Goal: Task Accomplishment & Management: Use online tool/utility

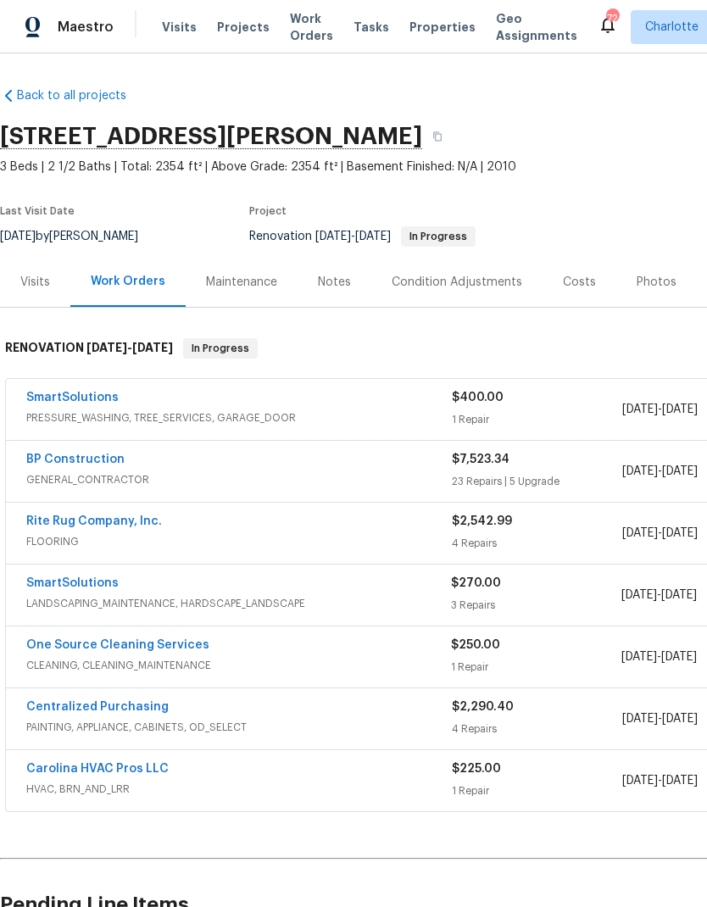
click at [192, 482] on span "GENERAL_CONTRACTOR" at bounding box center [238, 479] width 425 height 17
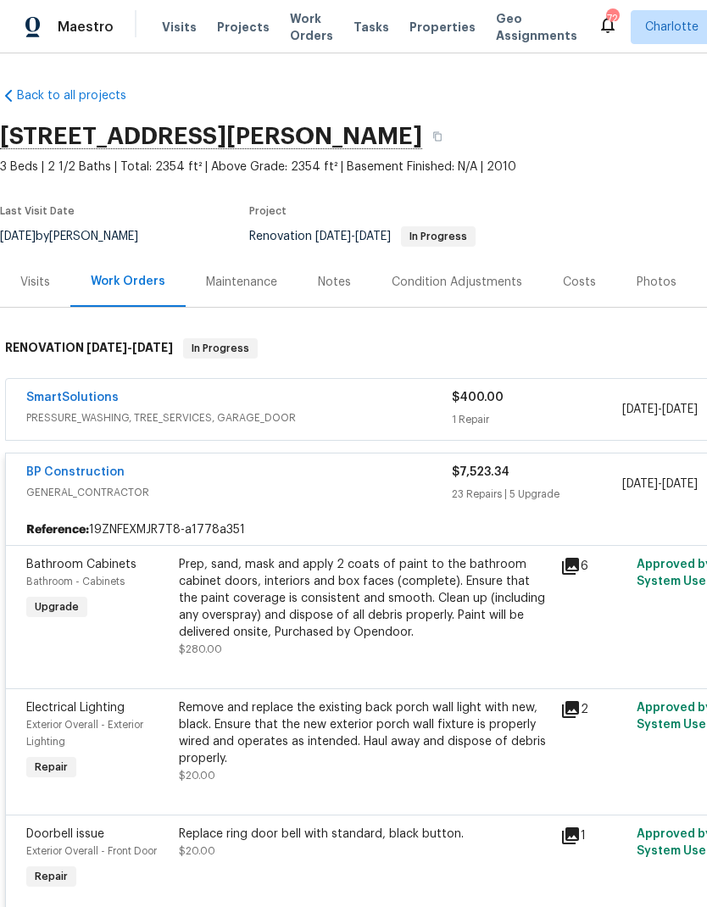
click at [369, 488] on span "GENERAL_CONTRACTOR" at bounding box center [238, 492] width 425 height 17
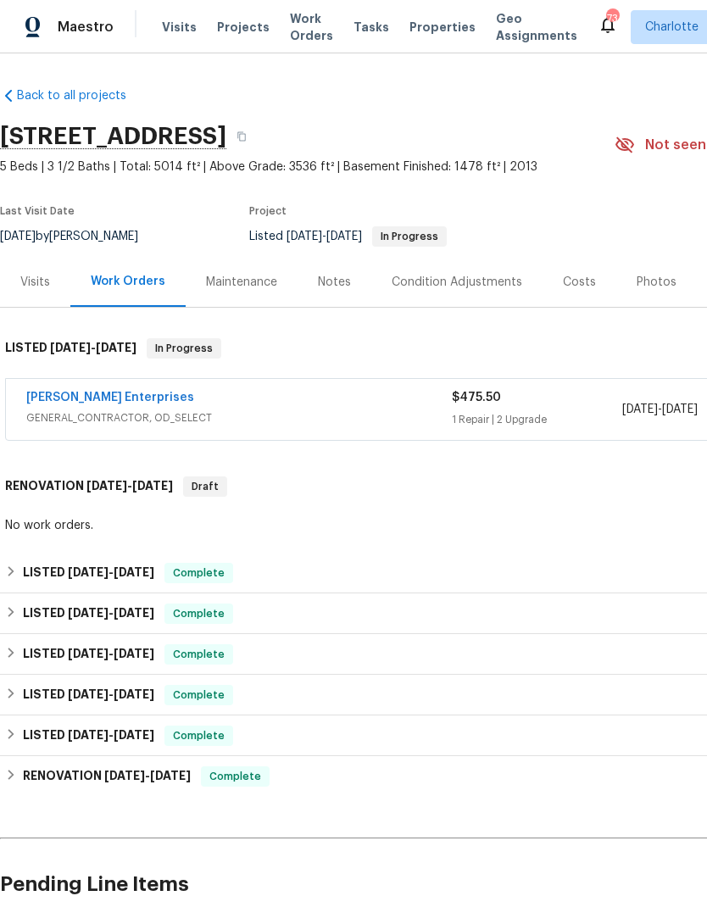
click at [77, 399] on link "Nordman Enterprises" at bounding box center [110, 398] width 168 height 12
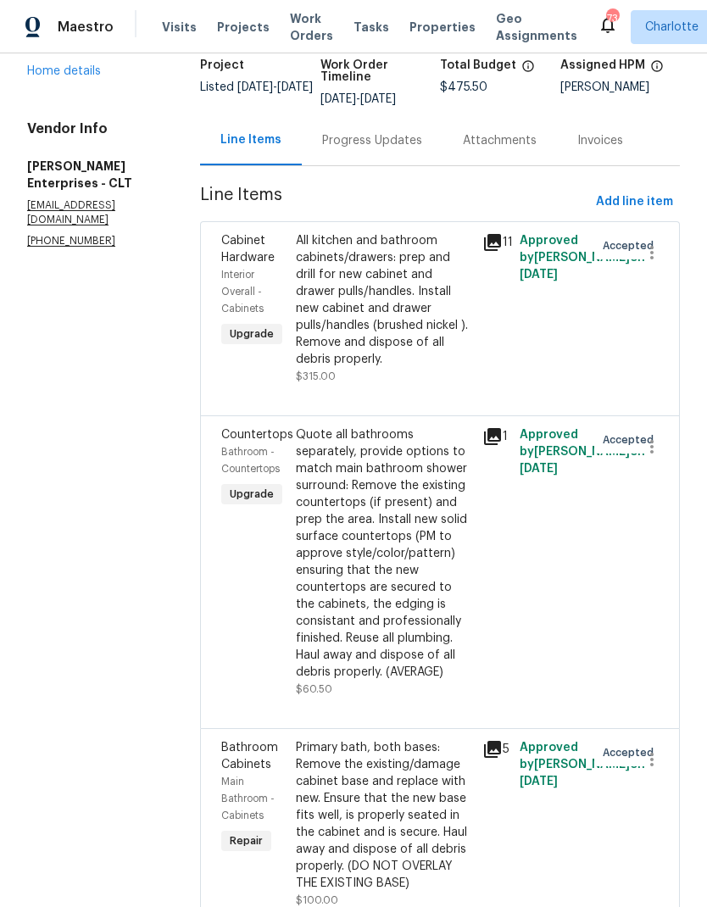
scroll to position [114, 0]
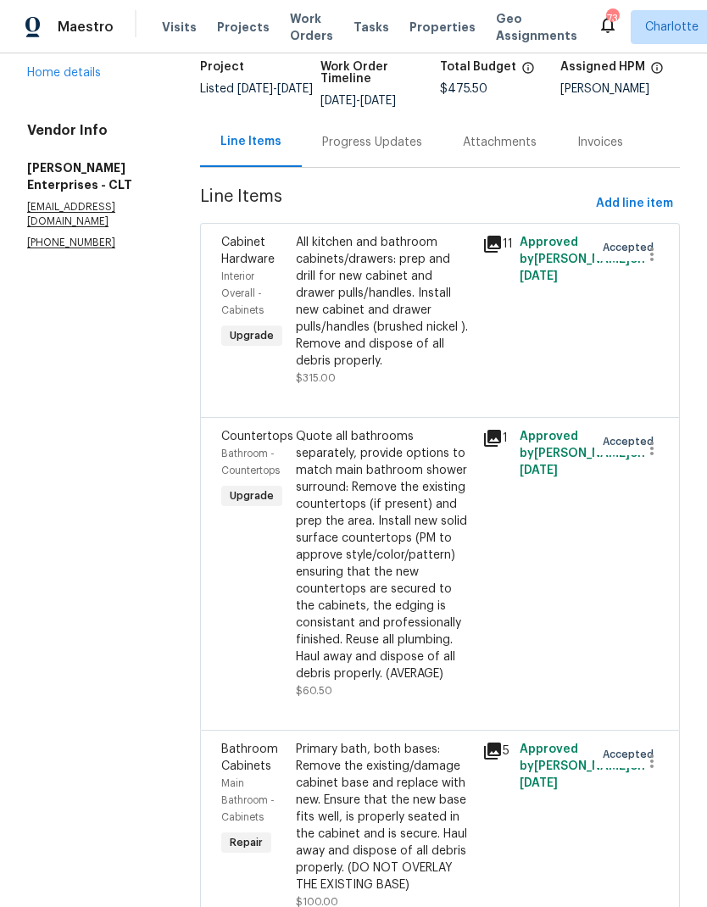
click at [246, 257] on span "Cabinet Hardware" at bounding box center [247, 250] width 53 height 29
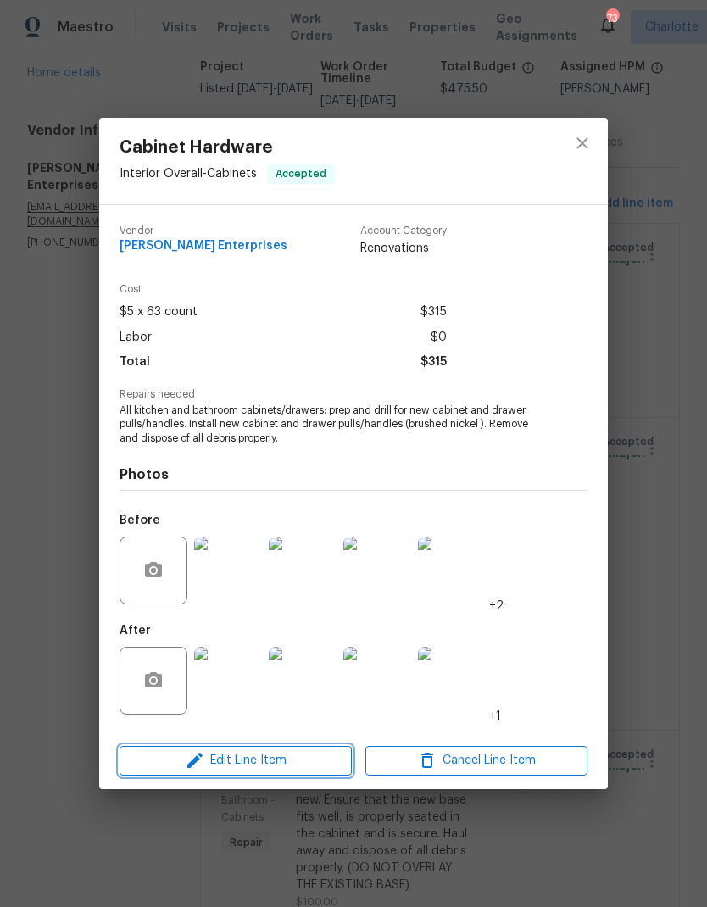
click at [272, 763] on span "Edit Line Item" at bounding box center [236, 760] width 222 height 21
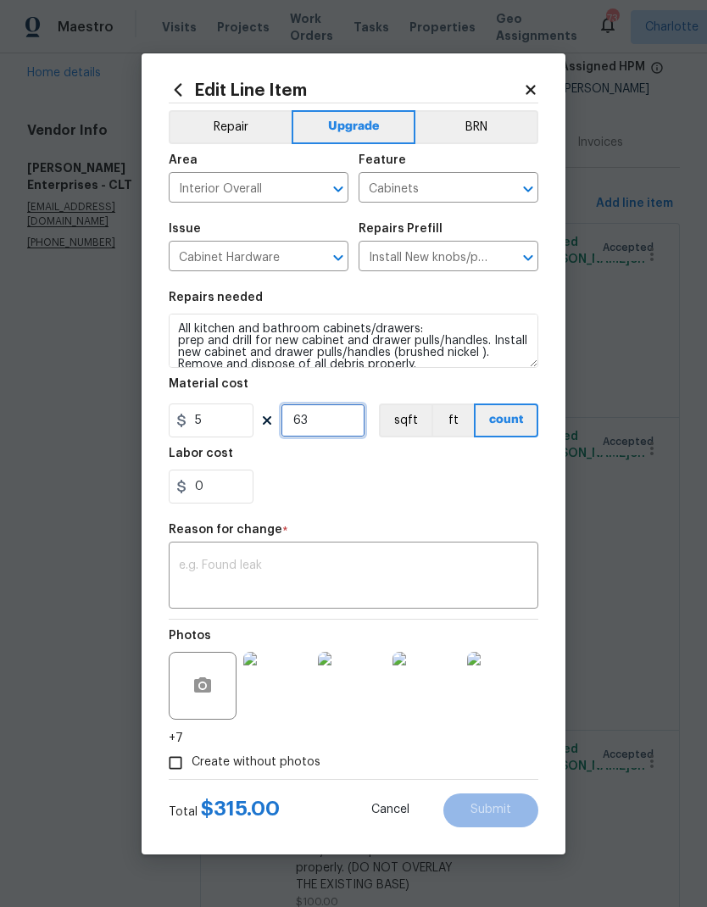
click at [337, 429] on input "63" at bounding box center [323, 420] width 85 height 34
type input "65"
click at [437, 483] on div "0" at bounding box center [354, 487] width 370 height 34
click at [228, 486] on input "0" at bounding box center [211, 487] width 85 height 34
type input "75"
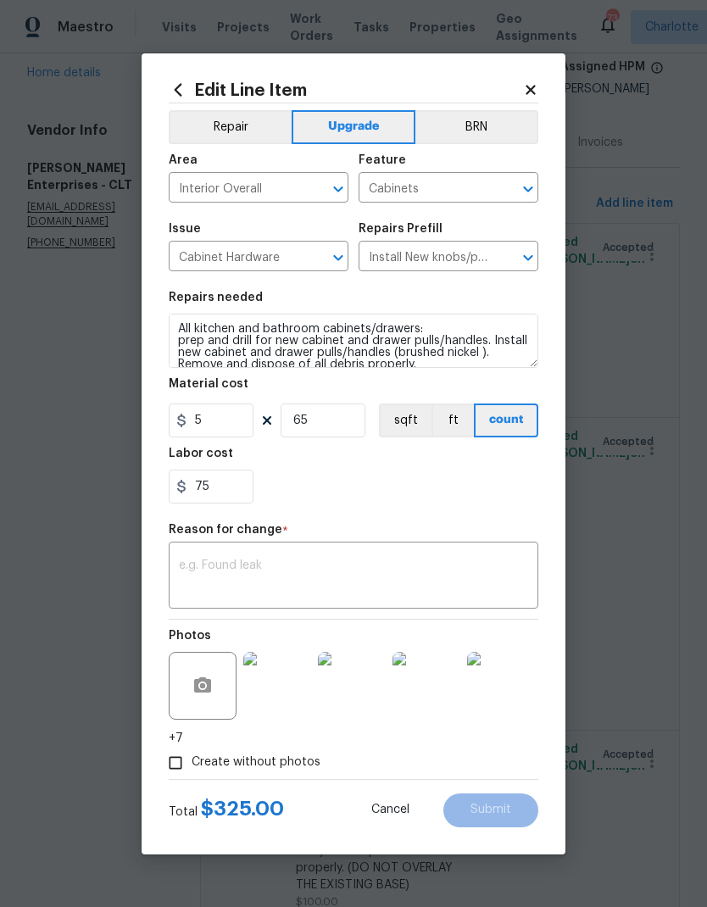
click at [445, 502] on div "75" at bounding box center [354, 487] width 370 height 34
click at [469, 595] on textarea at bounding box center [353, 577] width 349 height 36
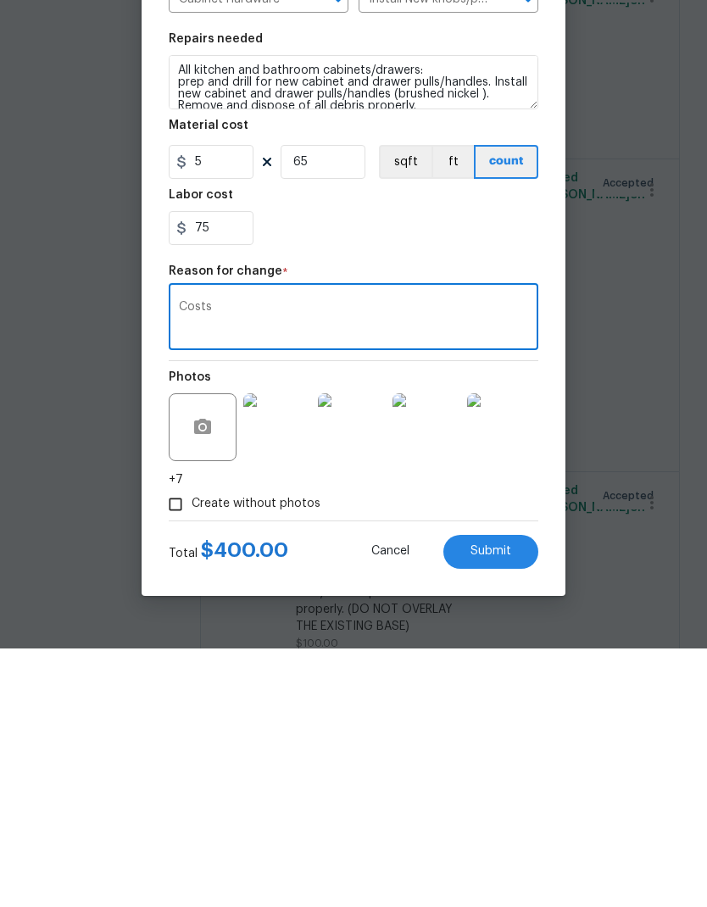
type textarea "Costs"
click at [520, 793] on button "Submit" at bounding box center [490, 810] width 95 height 34
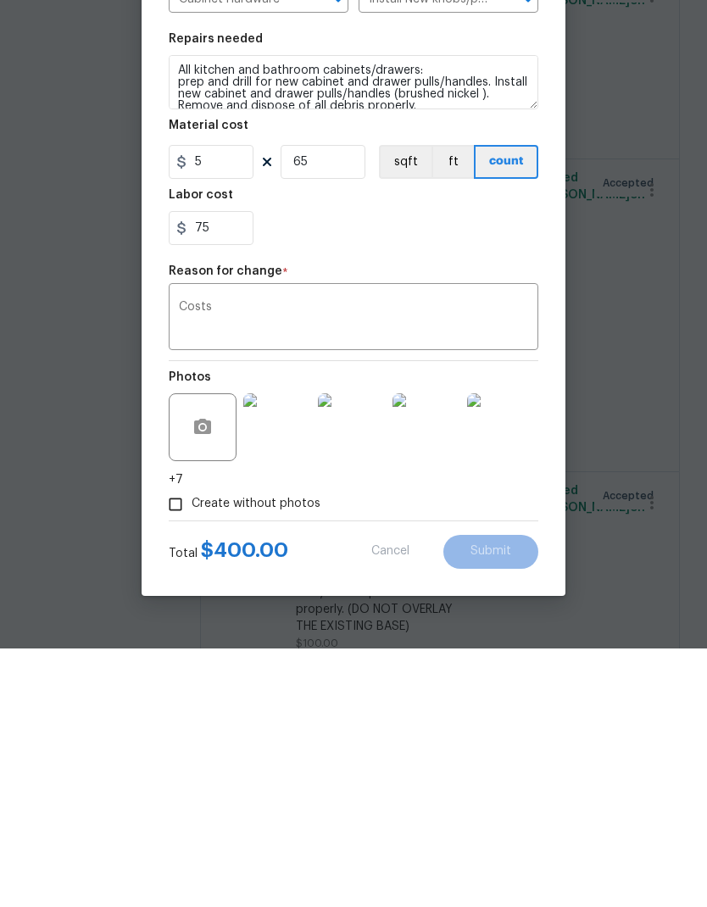
scroll to position [68, 0]
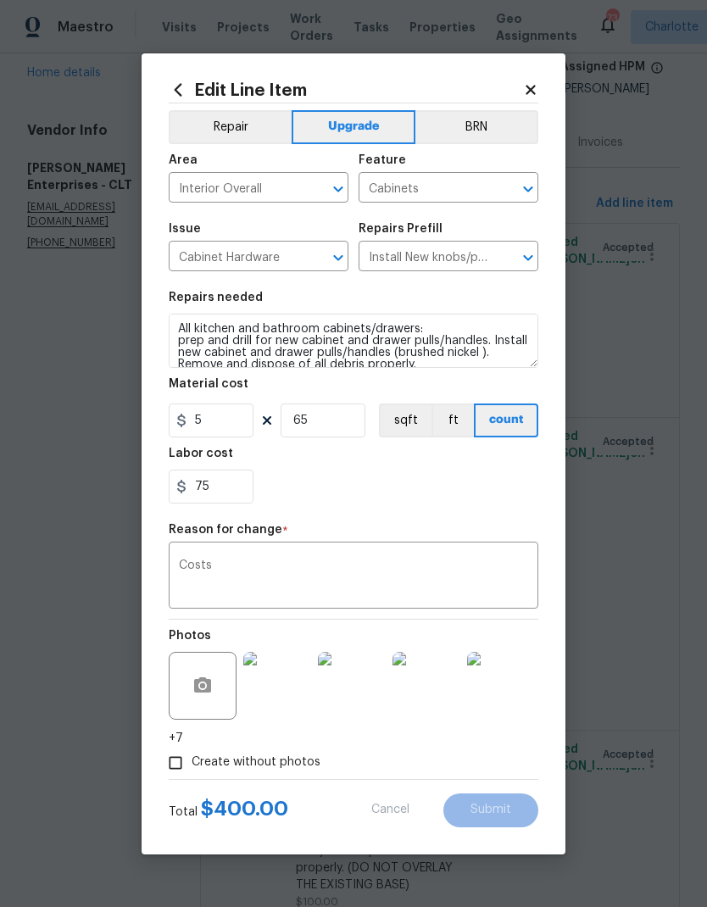
type input "63"
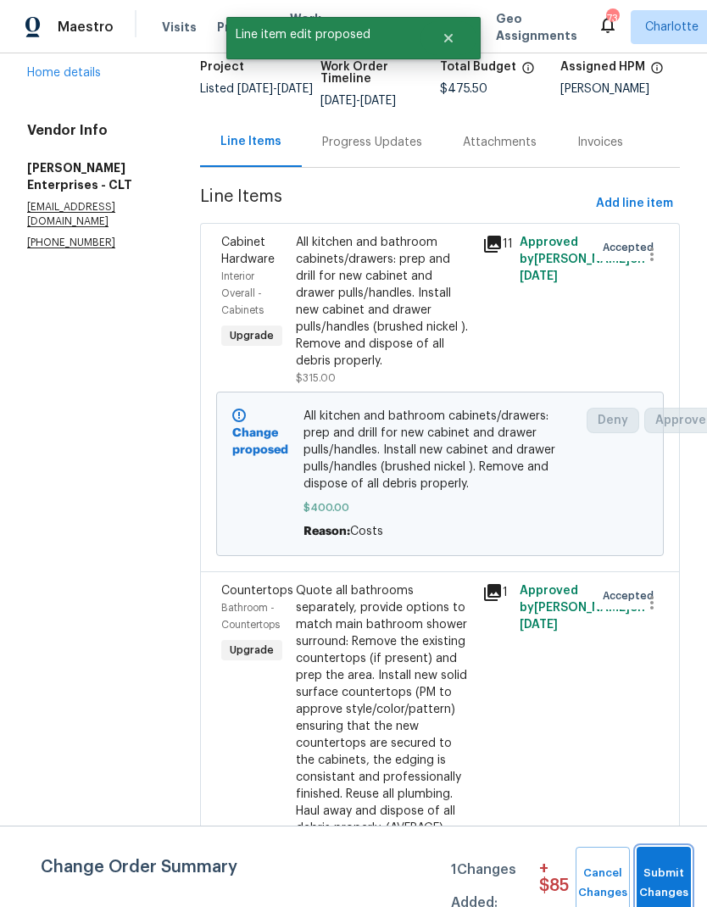
click at [677, 870] on span "Submit Changes" at bounding box center [663, 883] width 37 height 39
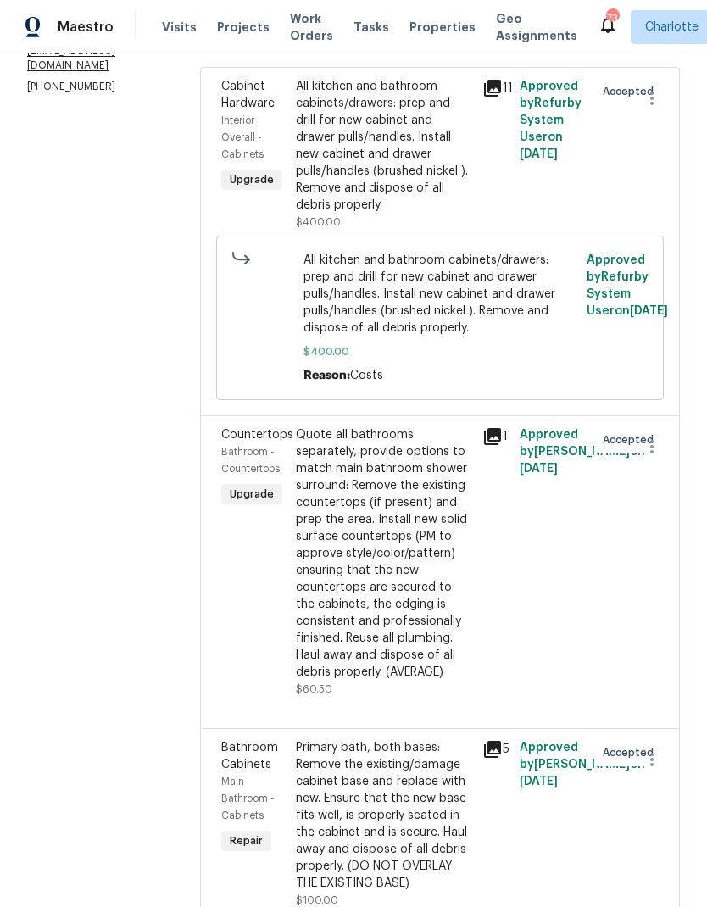
scroll to position [270, 0]
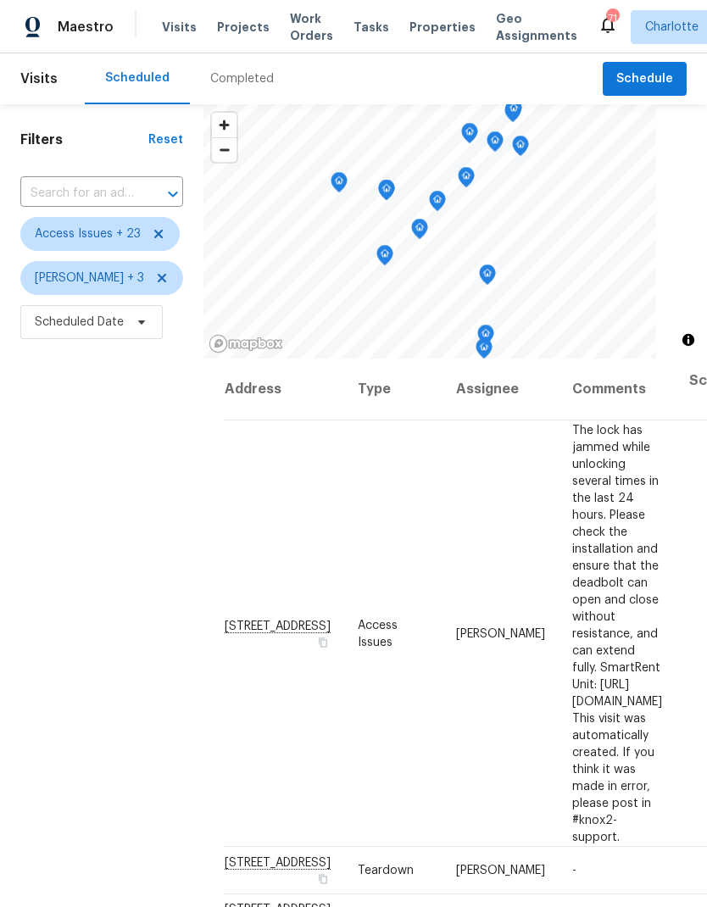
click at [244, 31] on span "Projects" at bounding box center [243, 27] width 53 height 17
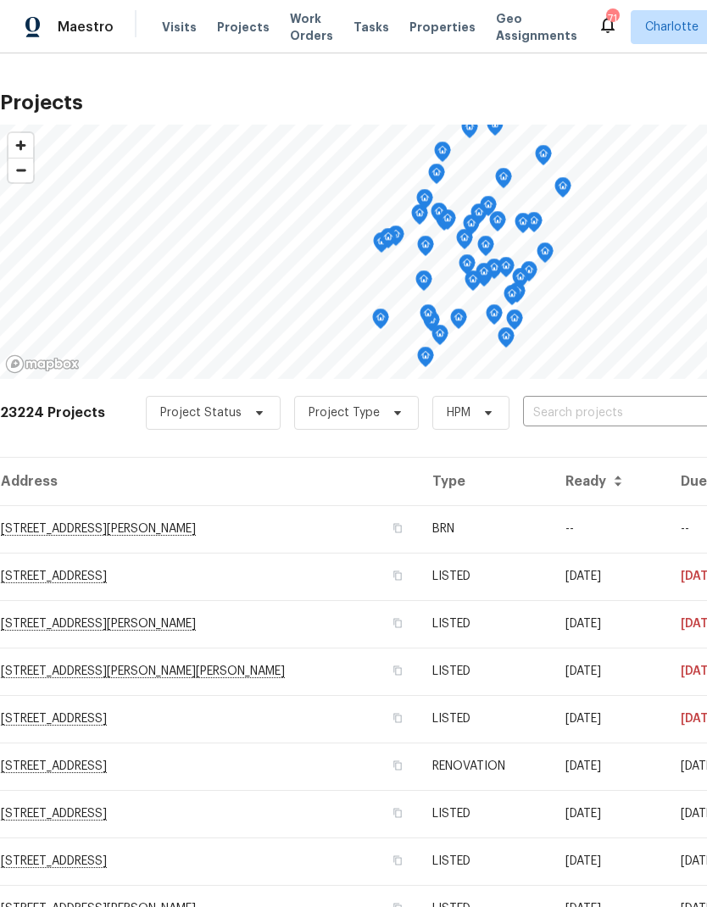
click at [593, 400] on input "text" at bounding box center [620, 413] width 194 height 26
type input "103 pl"
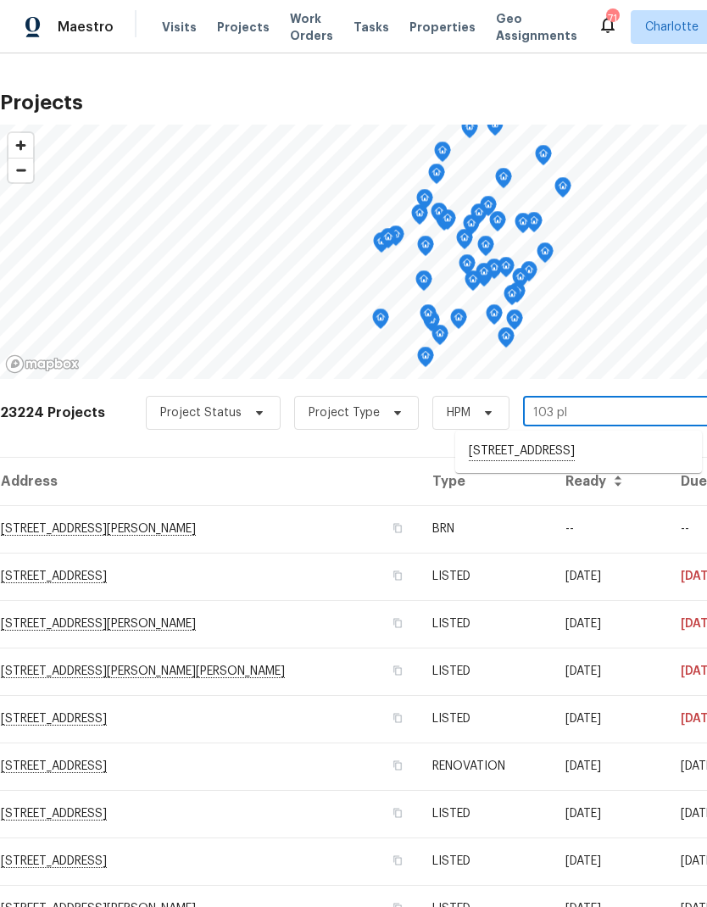
click at [609, 465] on li "103 Pleasant Hill St, Lancaster, SC 29720" at bounding box center [578, 451] width 247 height 29
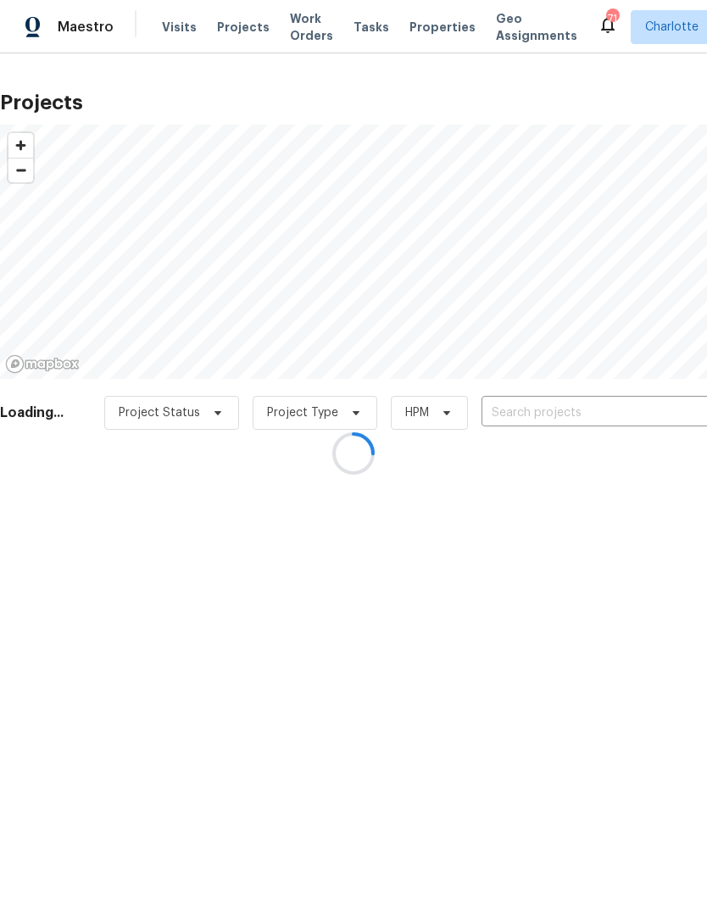
type input "103 Pleasant Hill St, Lancaster, SC 29720"
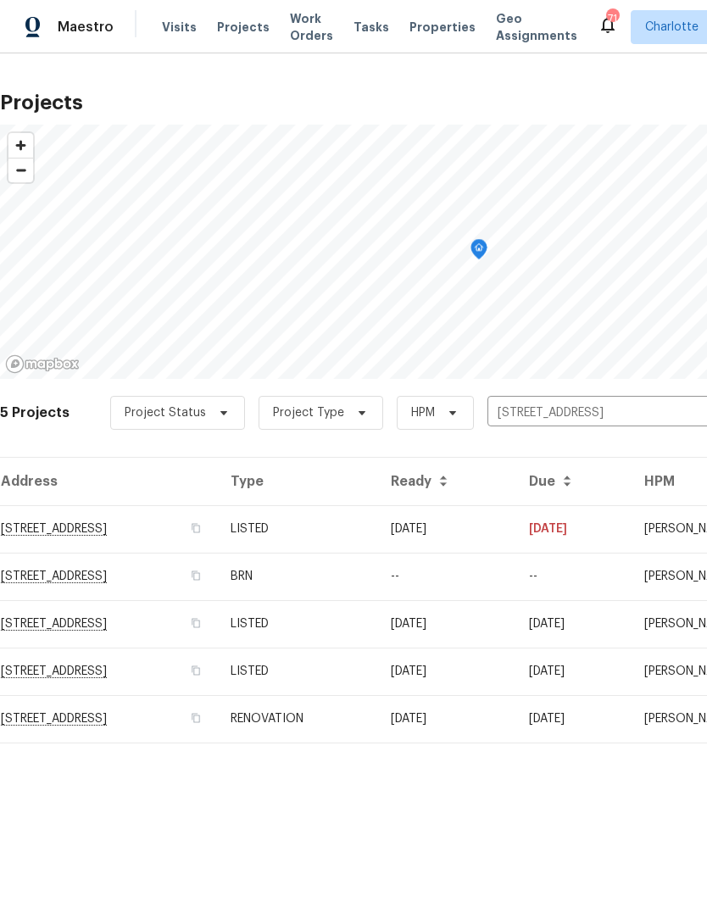
click at [81, 526] on td "103 Pleasant Hill St, Lancaster, SC 29720" at bounding box center [108, 528] width 217 height 47
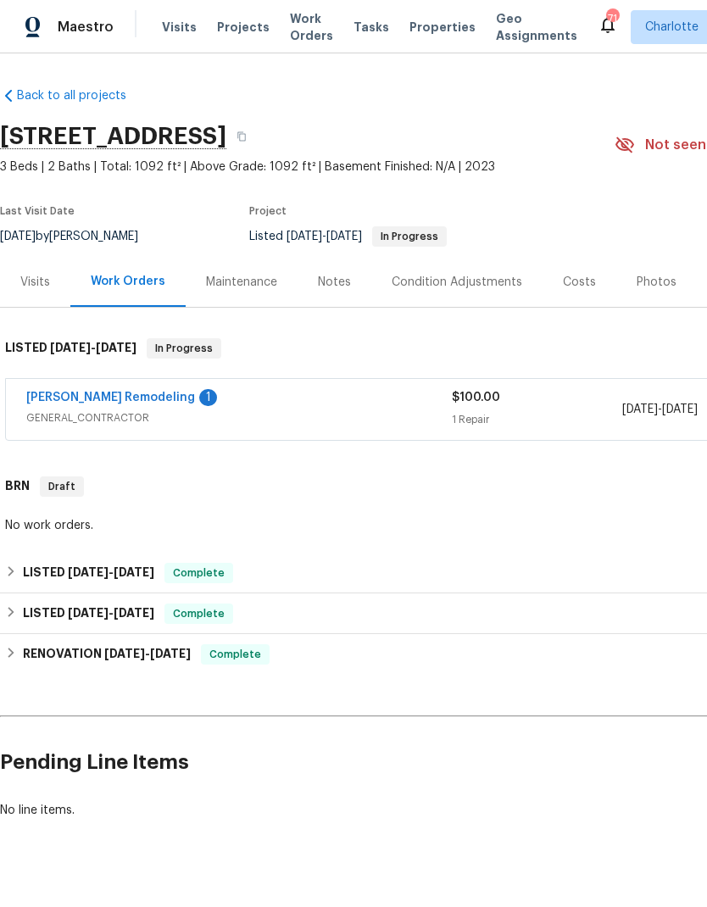
click at [42, 392] on link "Pino Remodeling" at bounding box center [110, 398] width 169 height 12
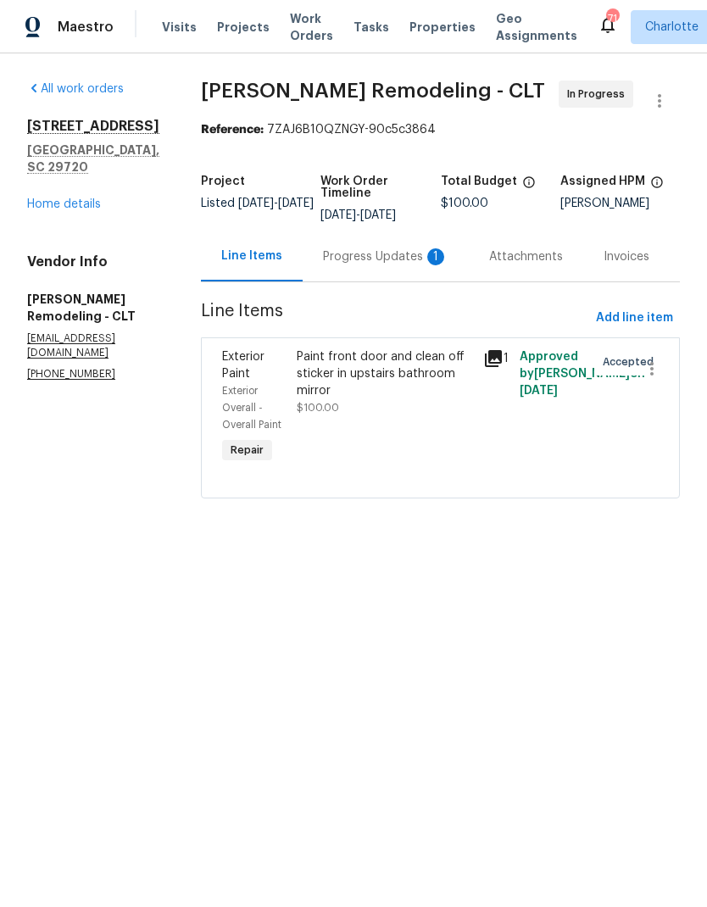
click at [402, 267] on div "Progress Updates 1" at bounding box center [386, 256] width 166 height 50
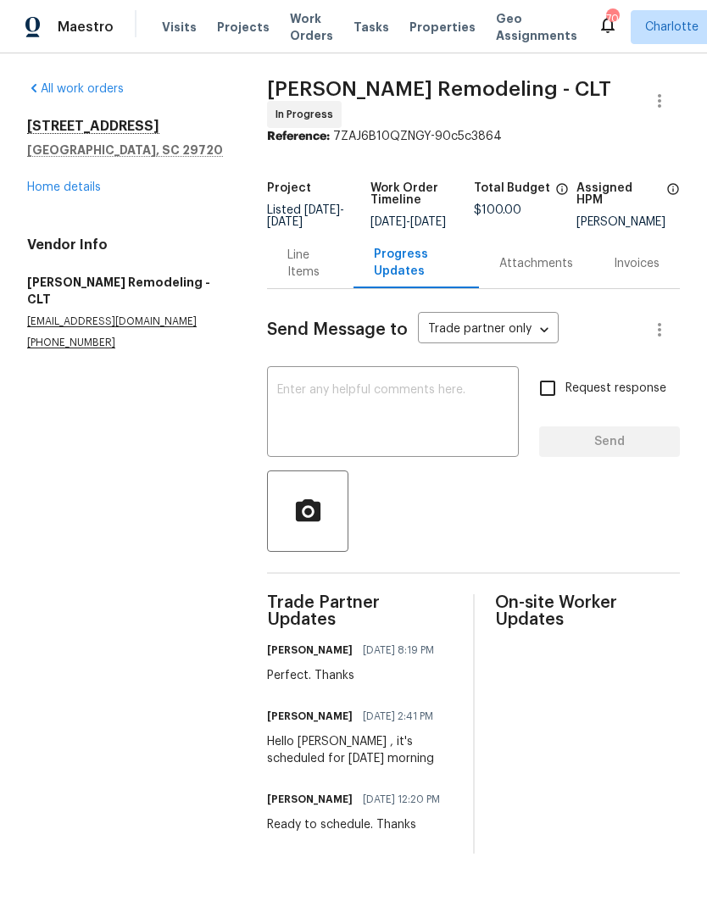
scroll to position [31, 0]
click at [314, 247] on div "Line Items" at bounding box center [310, 264] width 46 height 34
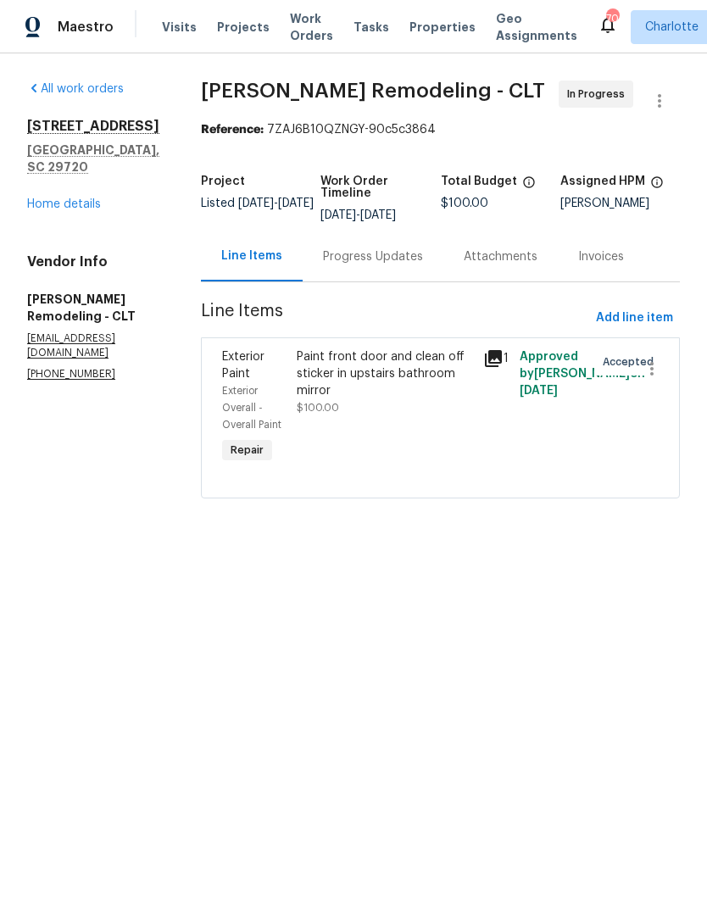
click at [499, 351] on icon at bounding box center [493, 358] width 17 height 17
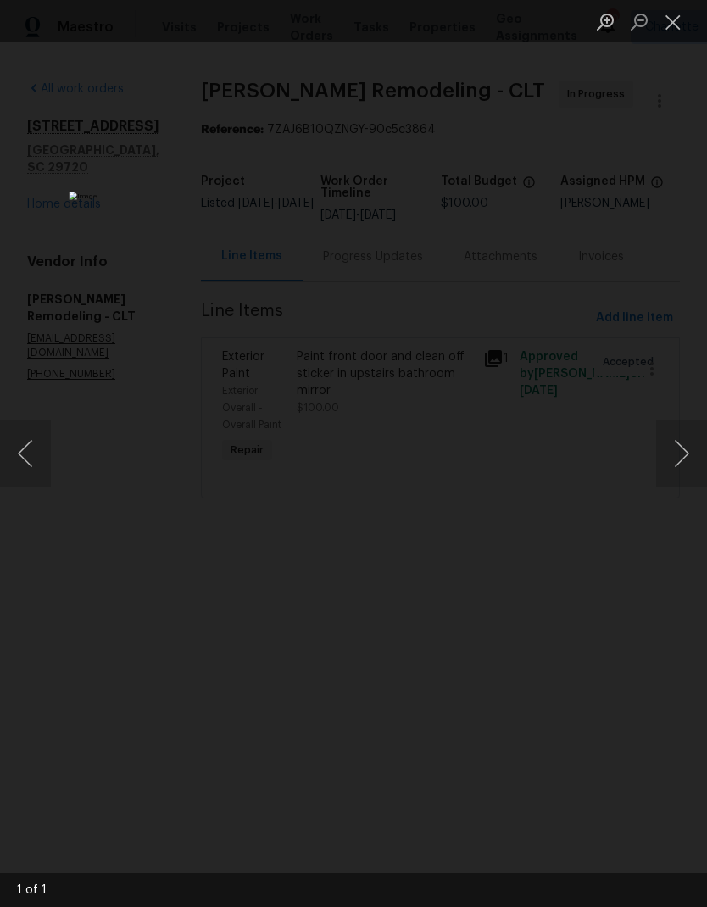
click at [687, 437] on button "Next image" at bounding box center [681, 454] width 51 height 68
click at [676, 458] on button "Next image" at bounding box center [681, 454] width 51 height 68
click at [673, 18] on button "Close lightbox" at bounding box center [673, 22] width 34 height 30
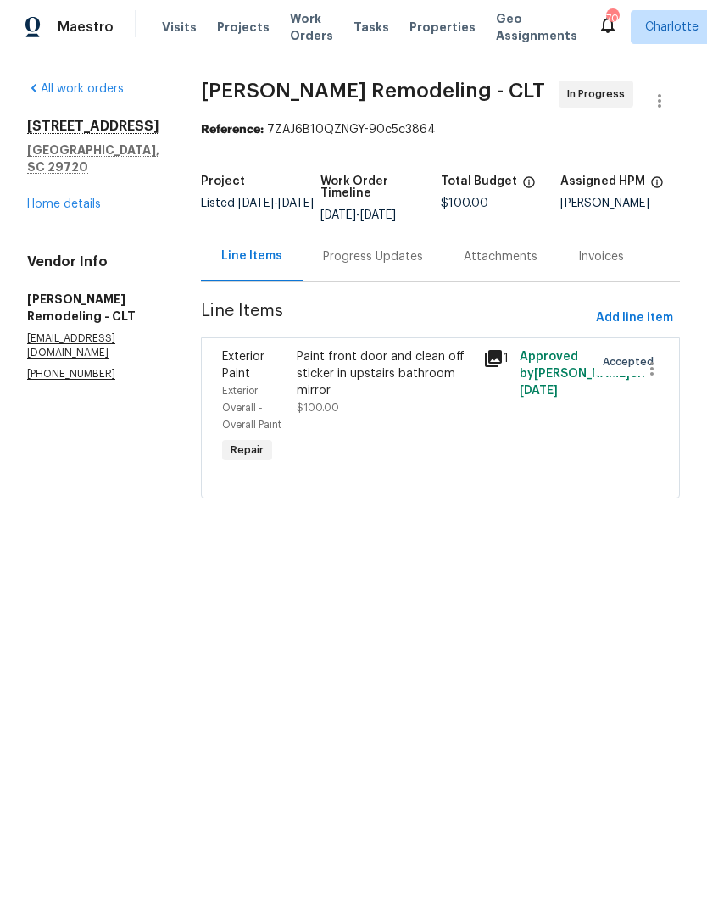
click at [375, 261] on div "Progress Updates" at bounding box center [373, 256] width 100 height 17
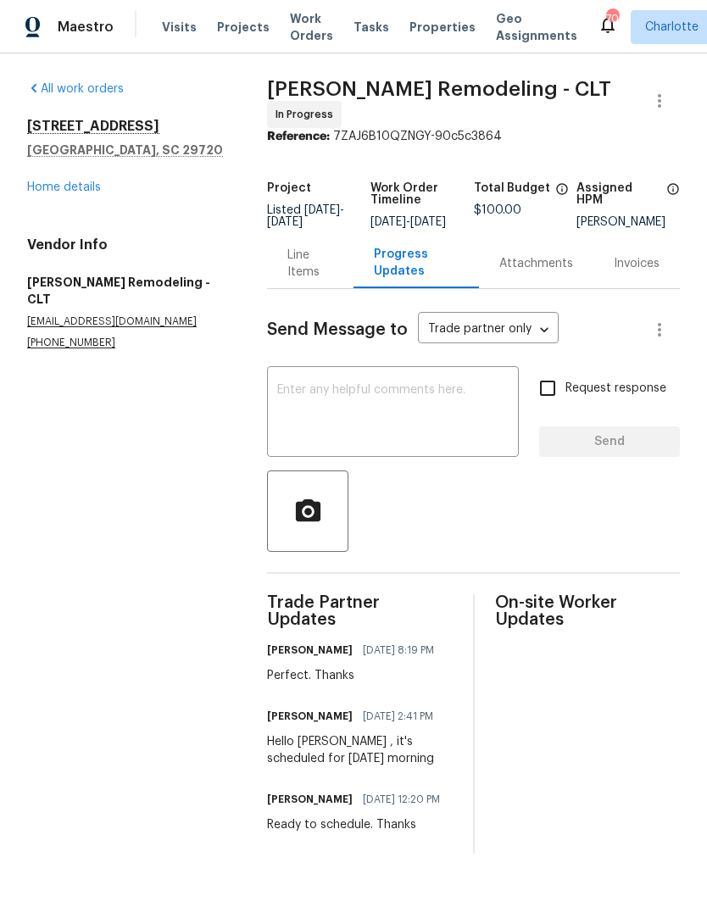
click at [44, 191] on link "Home details" at bounding box center [64, 187] width 74 height 12
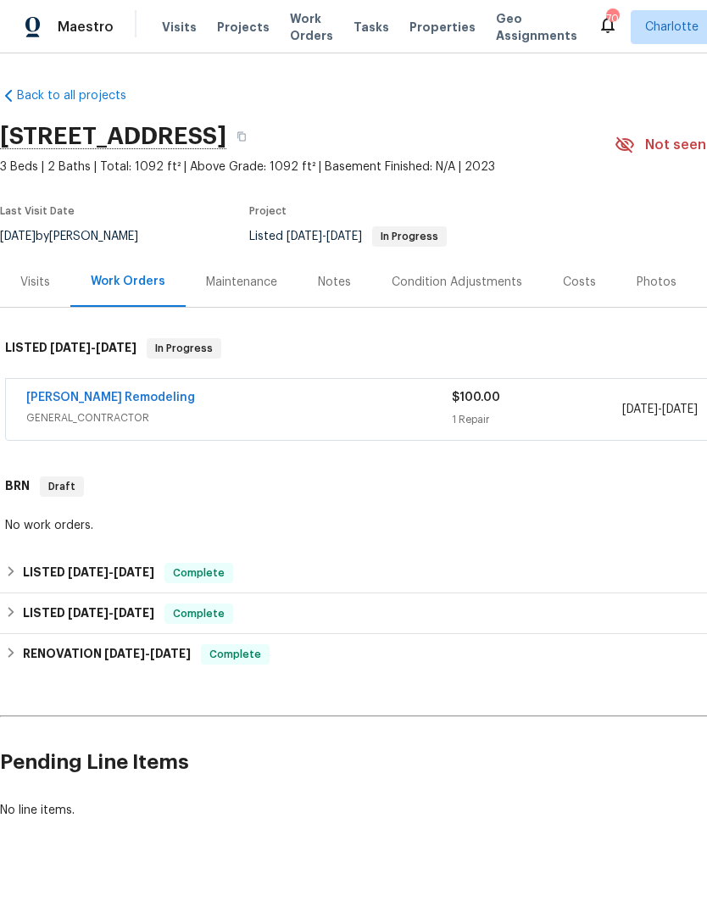
click at [44, 286] on div "Visits" at bounding box center [35, 282] width 30 height 17
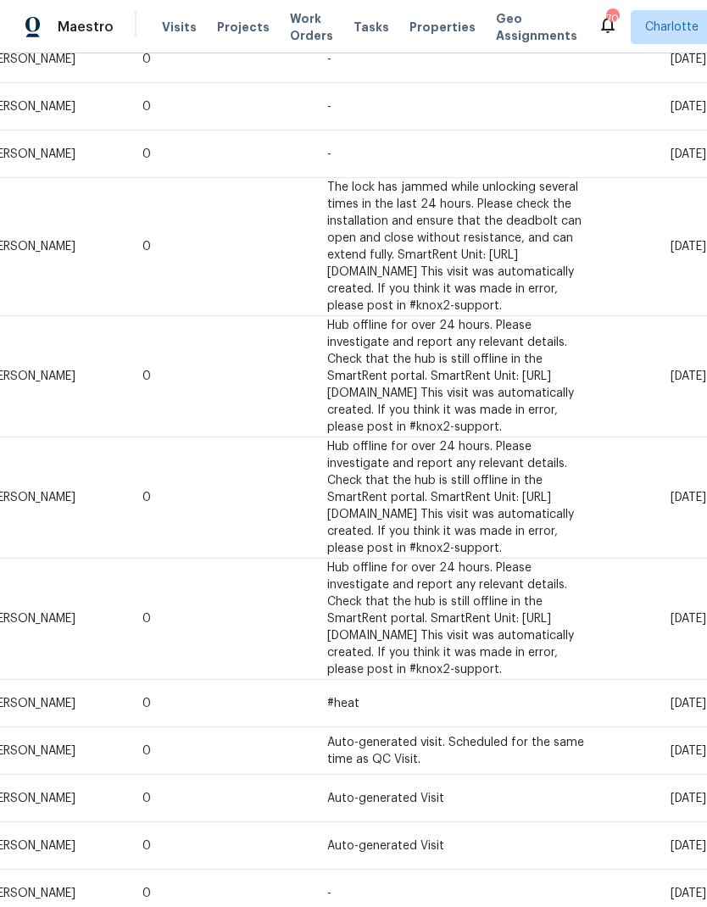
scroll to position [401, 251]
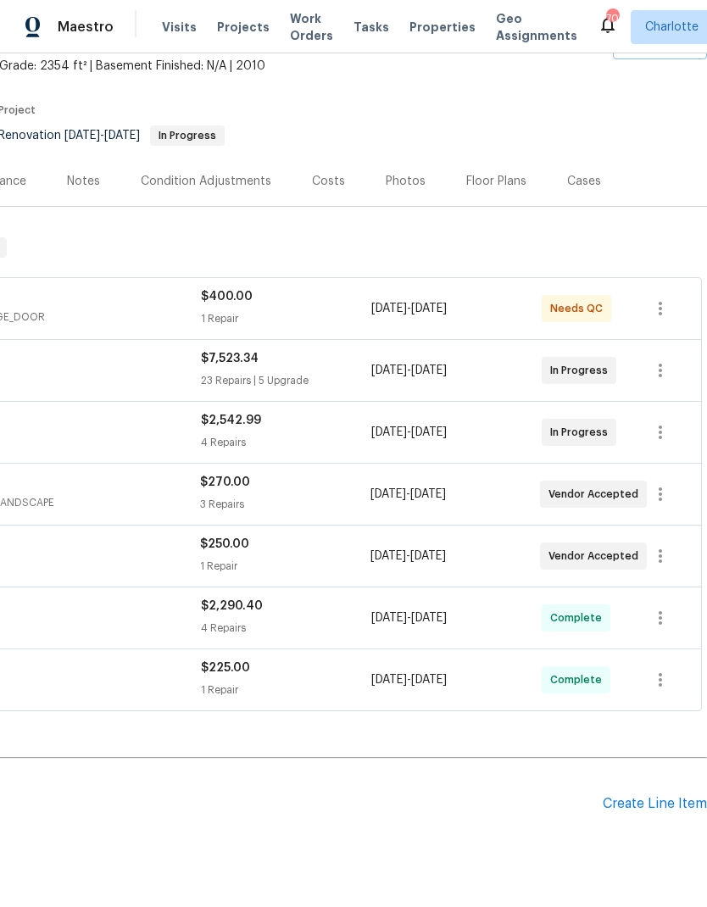
scroll to position [101, 251]
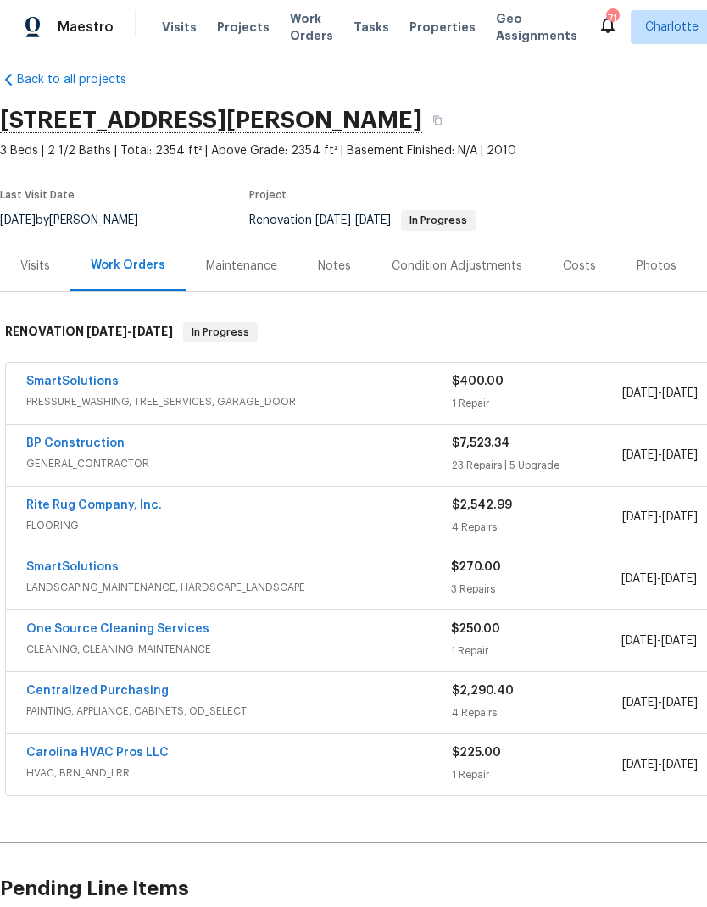
scroll to position [17, 0]
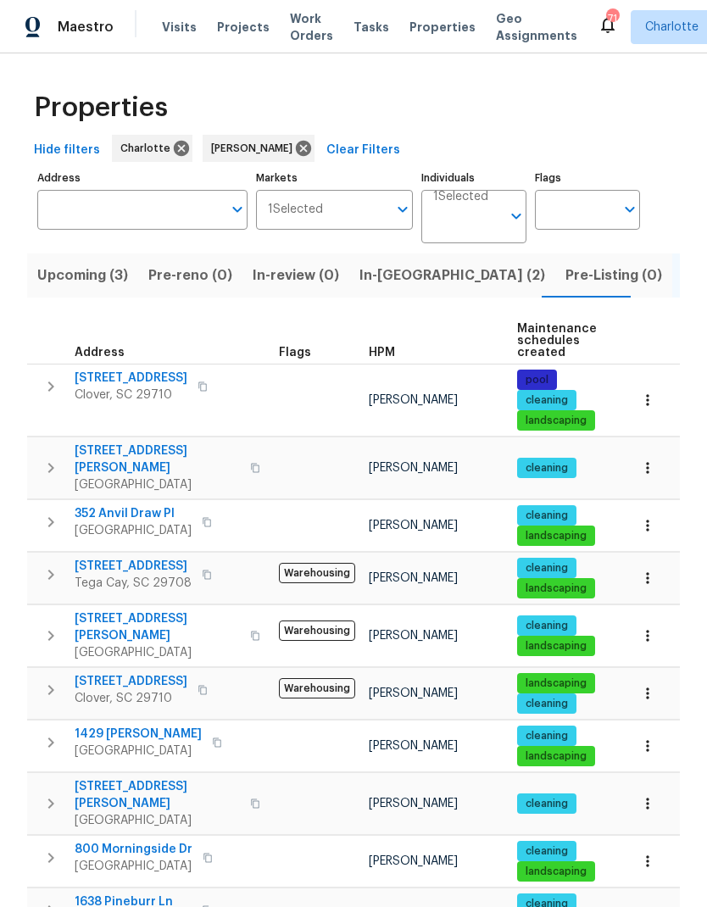
click at [81, 269] on span "Upcoming (3)" at bounding box center [82, 276] width 91 height 24
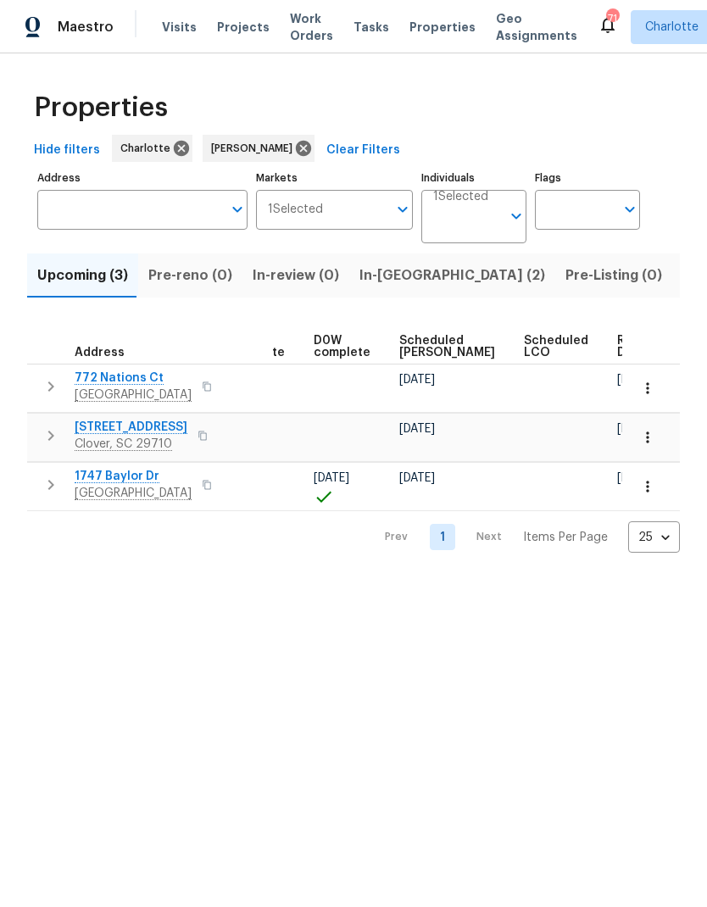
scroll to position [0, 426]
